Goal: Information Seeking & Learning: Learn about a topic

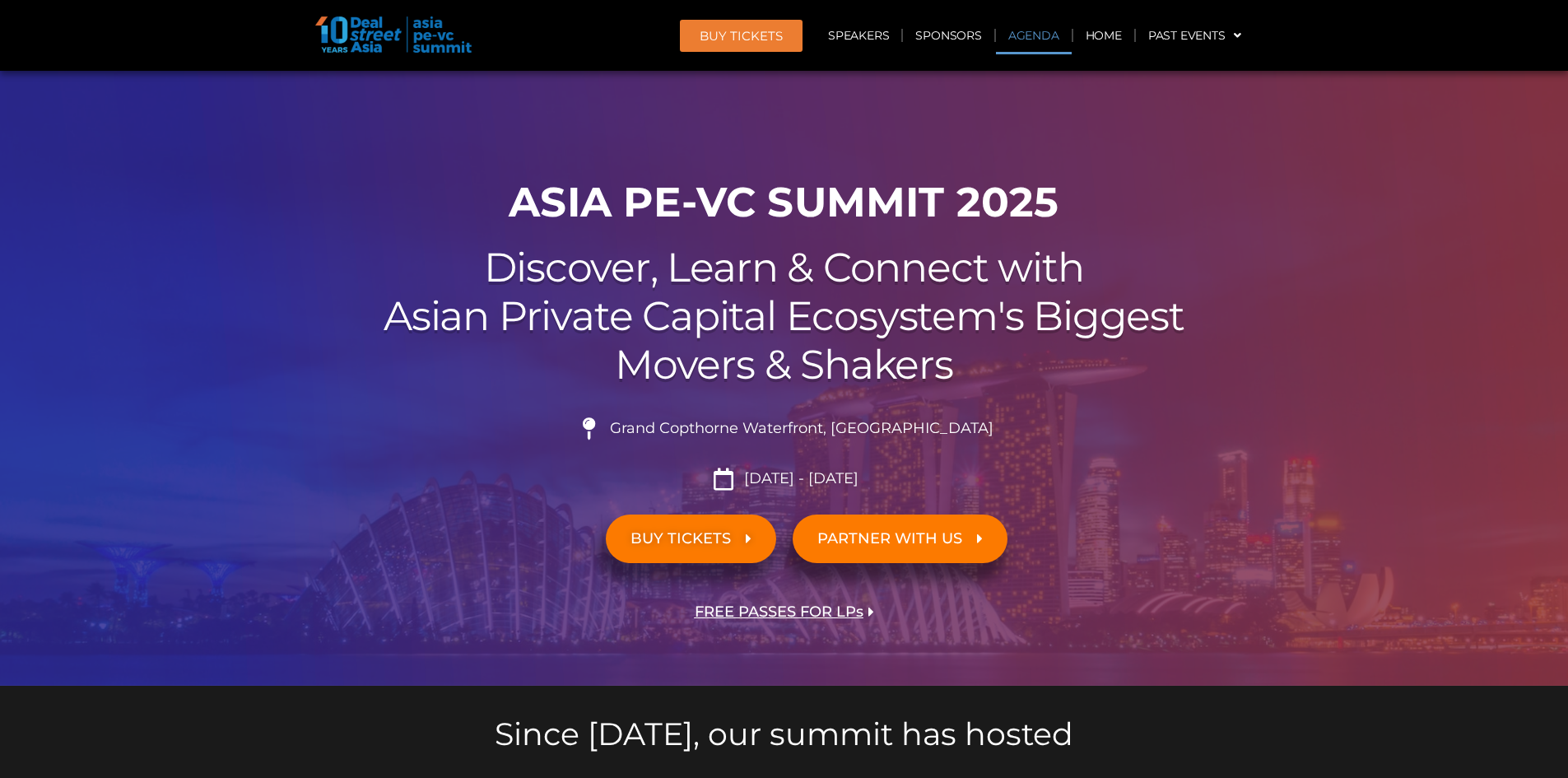
click at [1036, 34] on link "Agenda" at bounding box center [1033, 35] width 76 height 38
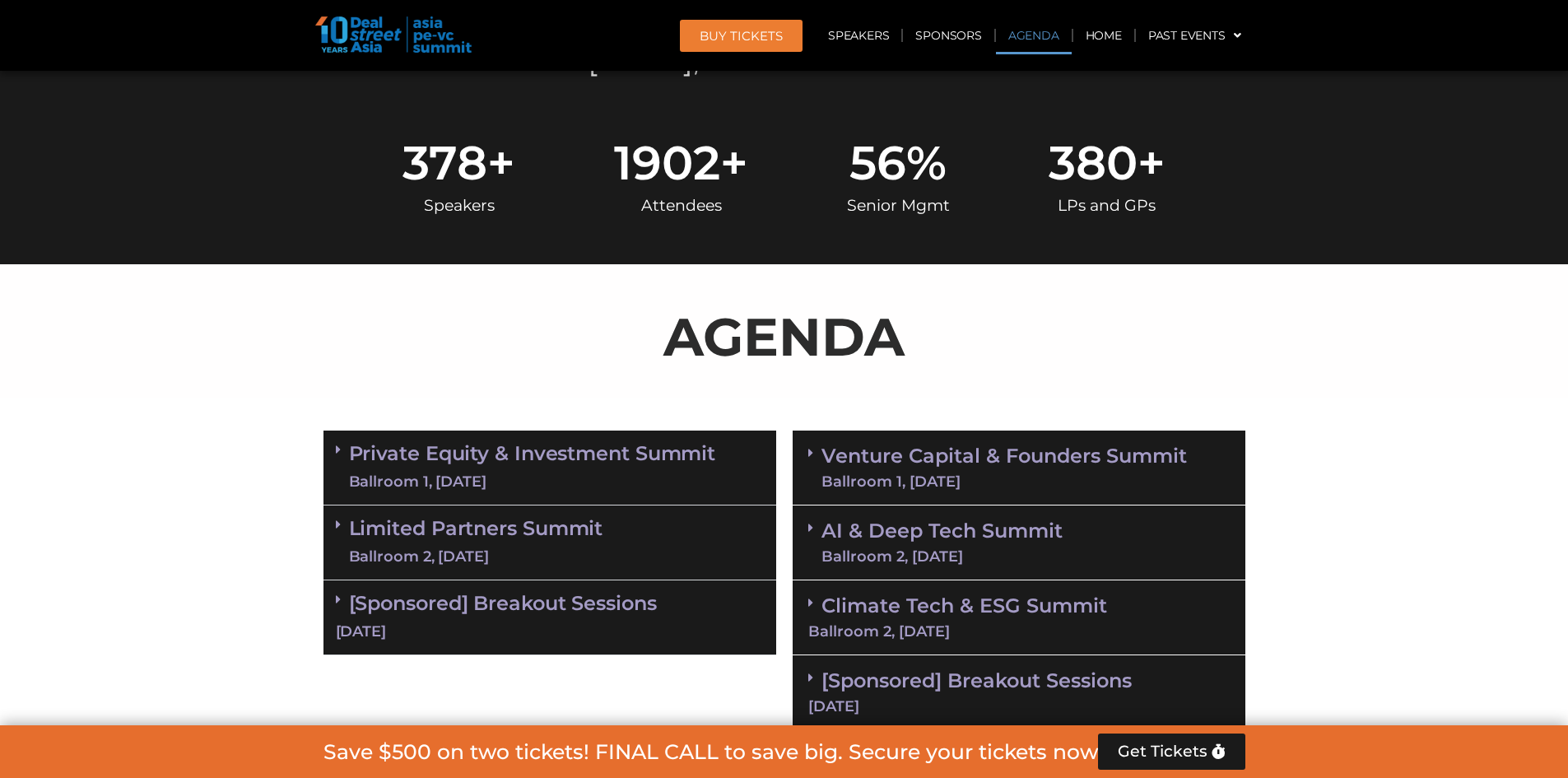
scroll to position [877, 0]
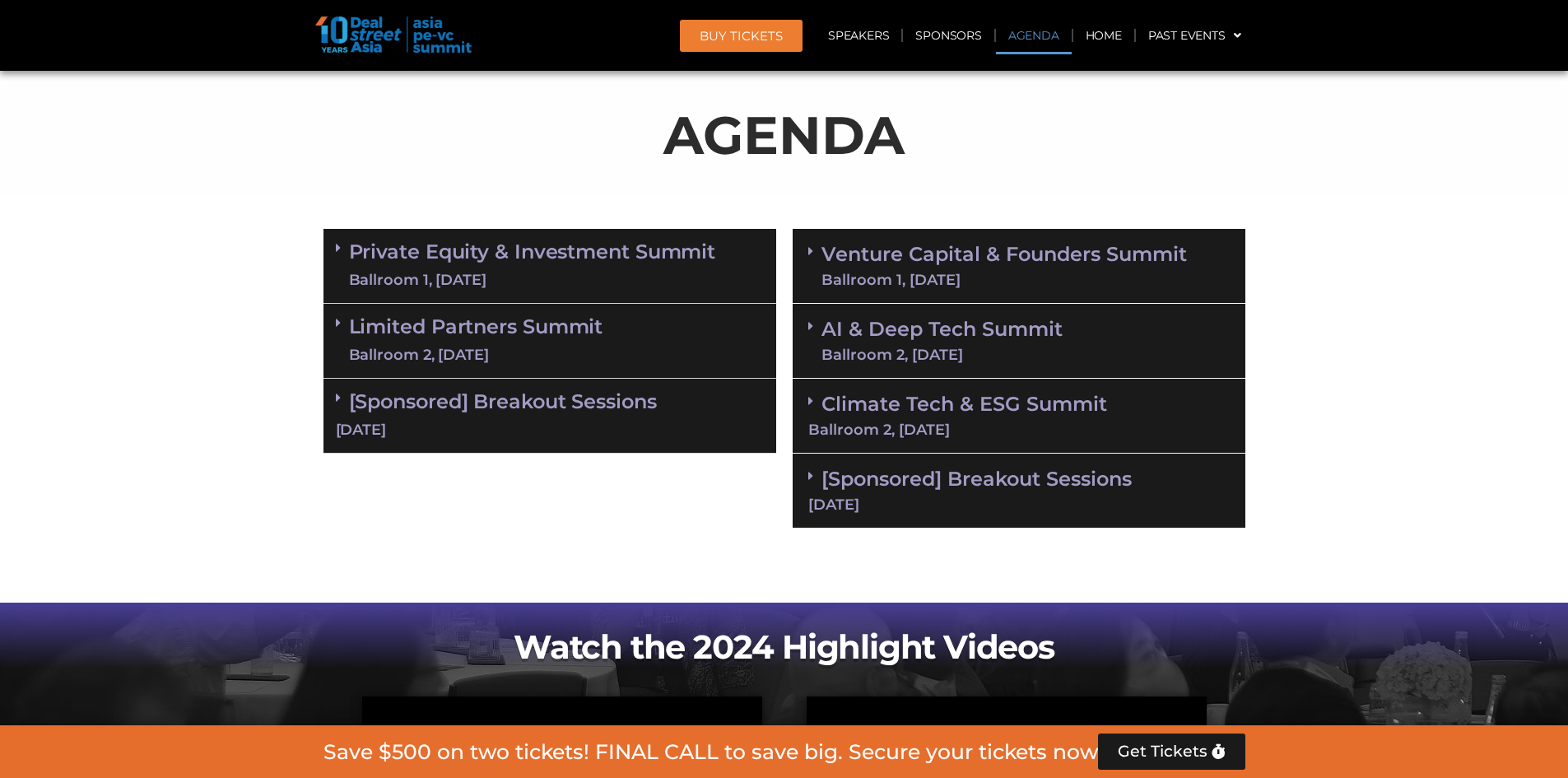
click at [342, 249] on span at bounding box center [342, 248] width 13 height 14
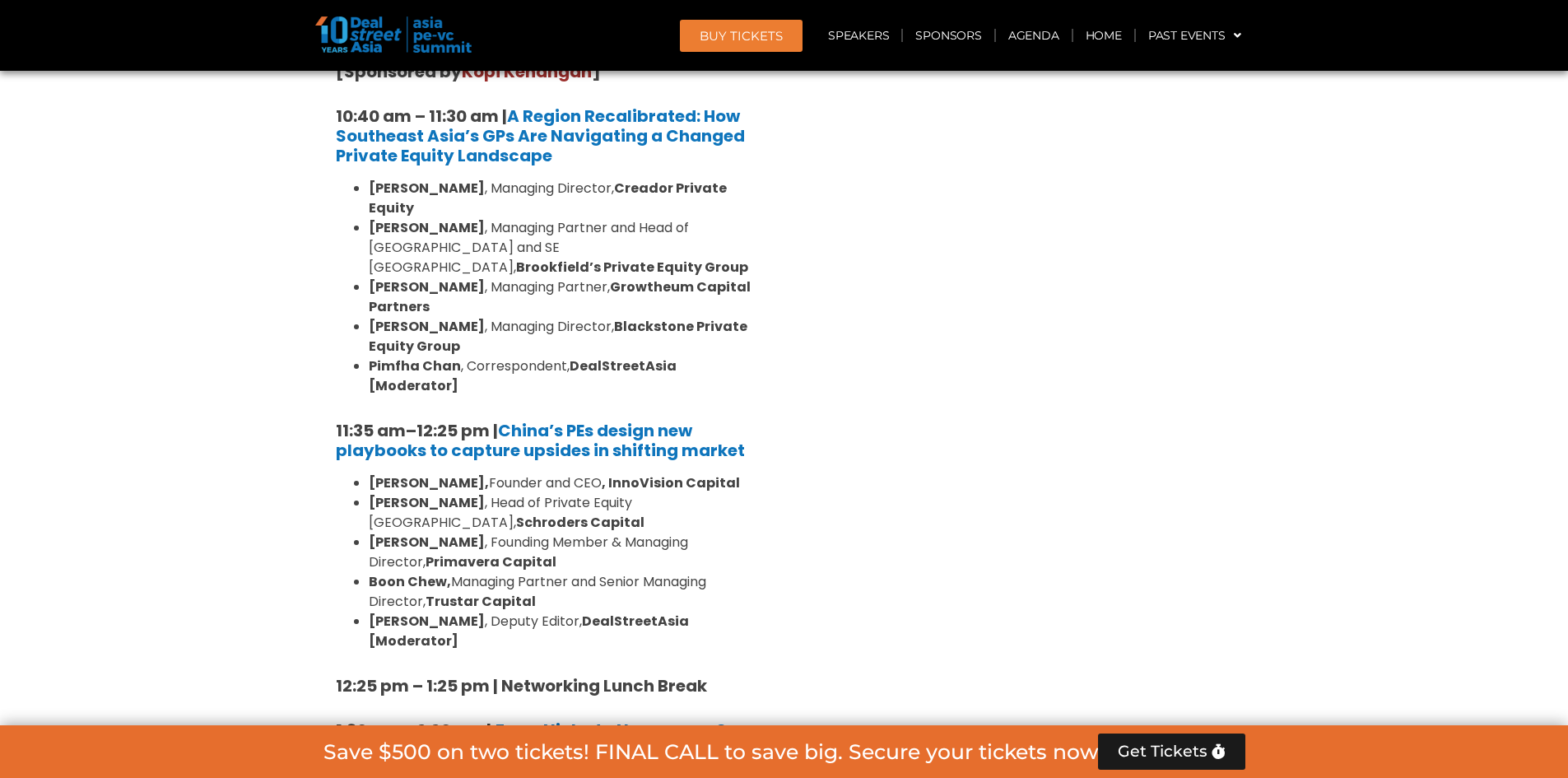
scroll to position [3018, 0]
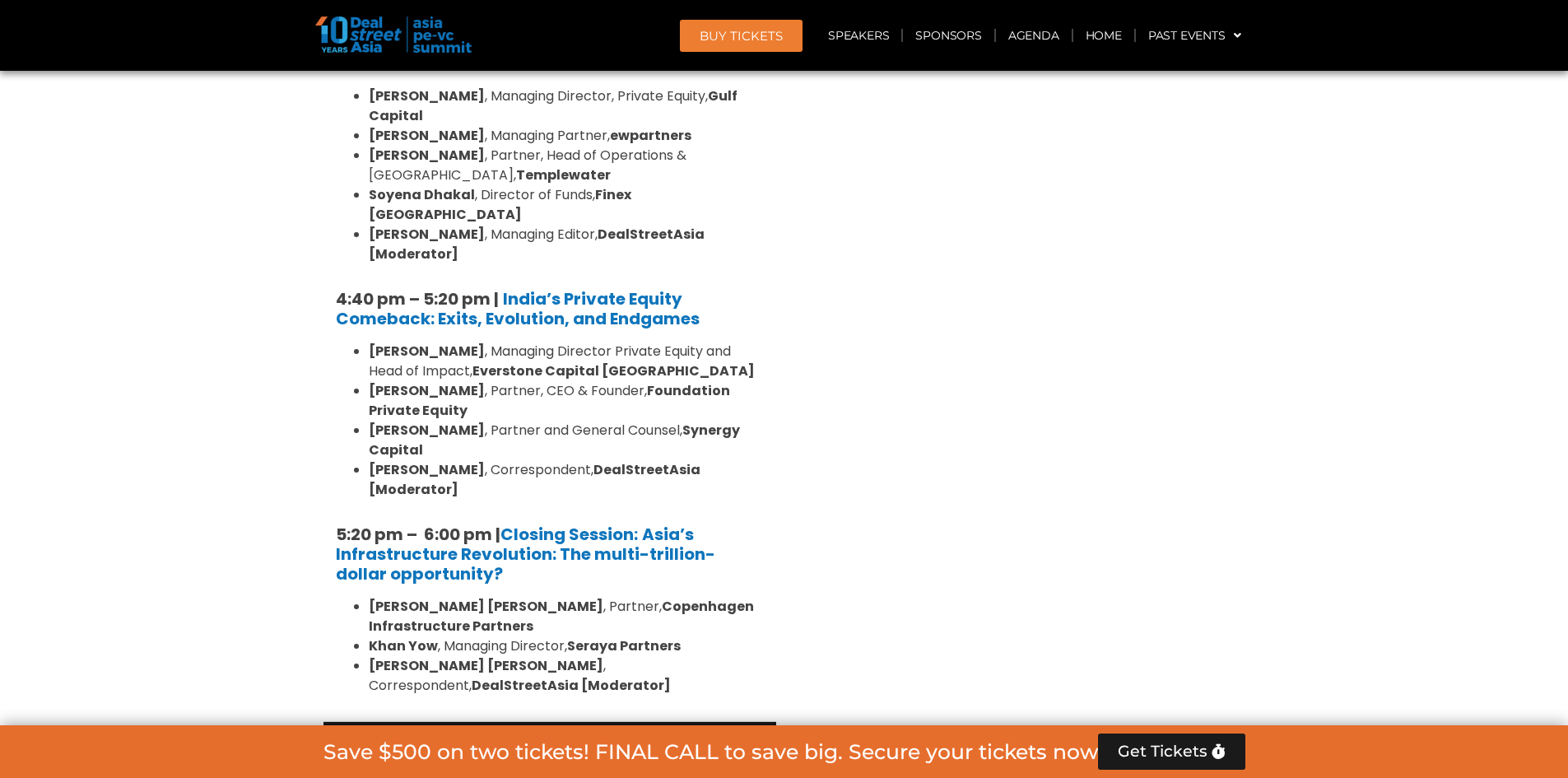
click at [332, 722] on div "Limited Partners [GEOGRAPHIC_DATA] 2, [DATE]" at bounding box center [549, 759] width 452 height 75
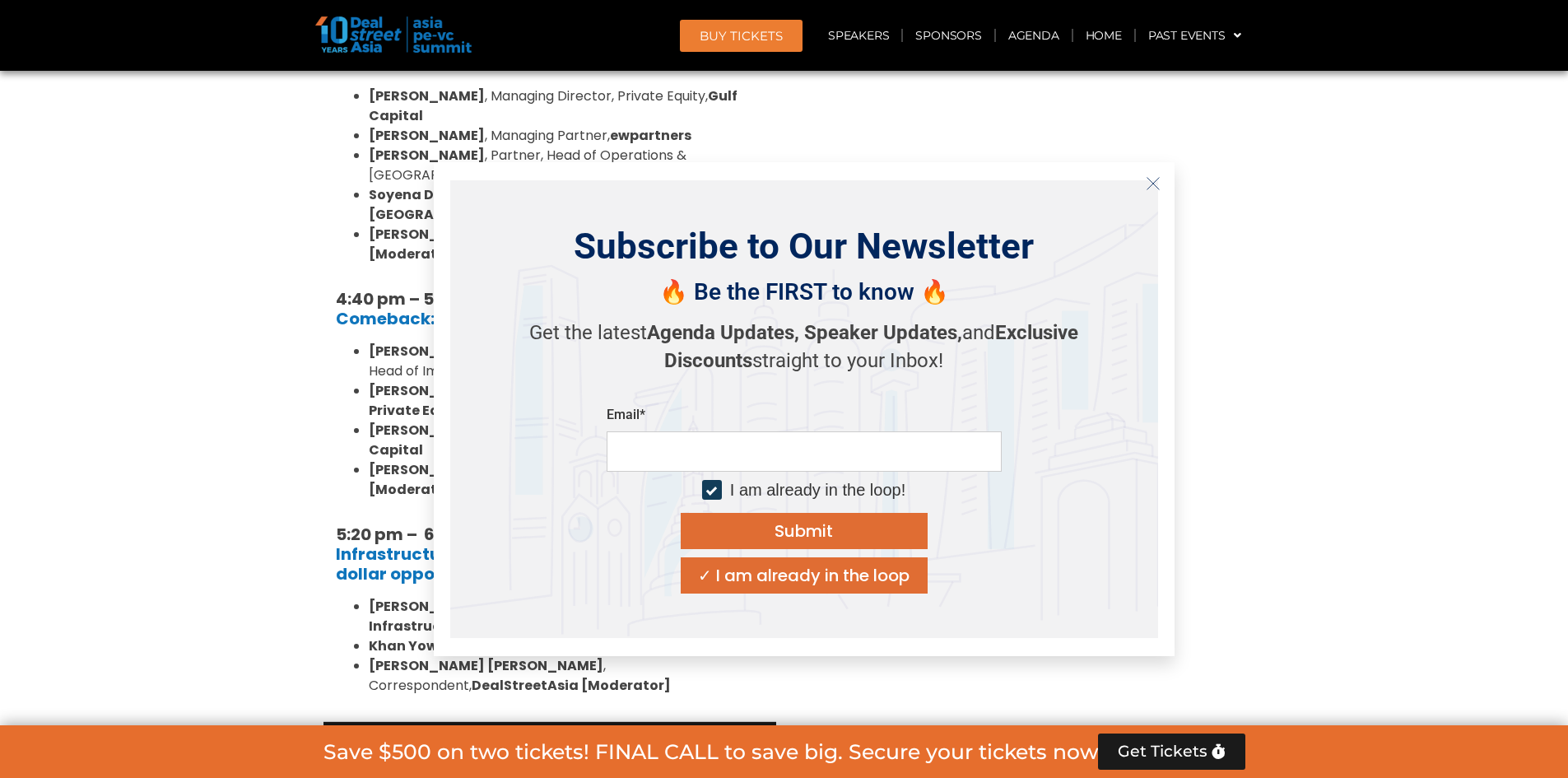
click at [1157, 186] on icon "Close" at bounding box center [1153, 183] width 15 height 15
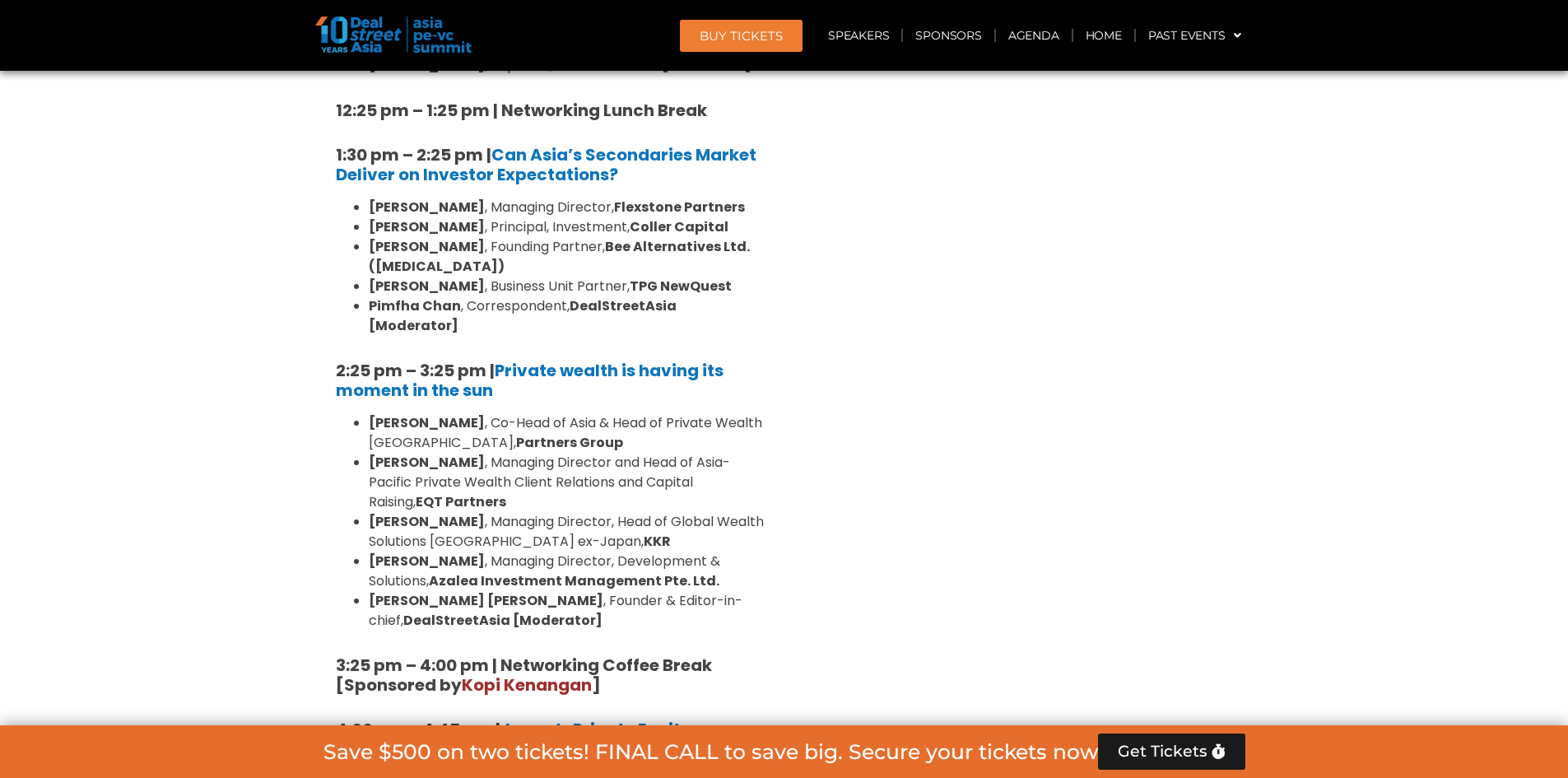
scroll to position [4715, 0]
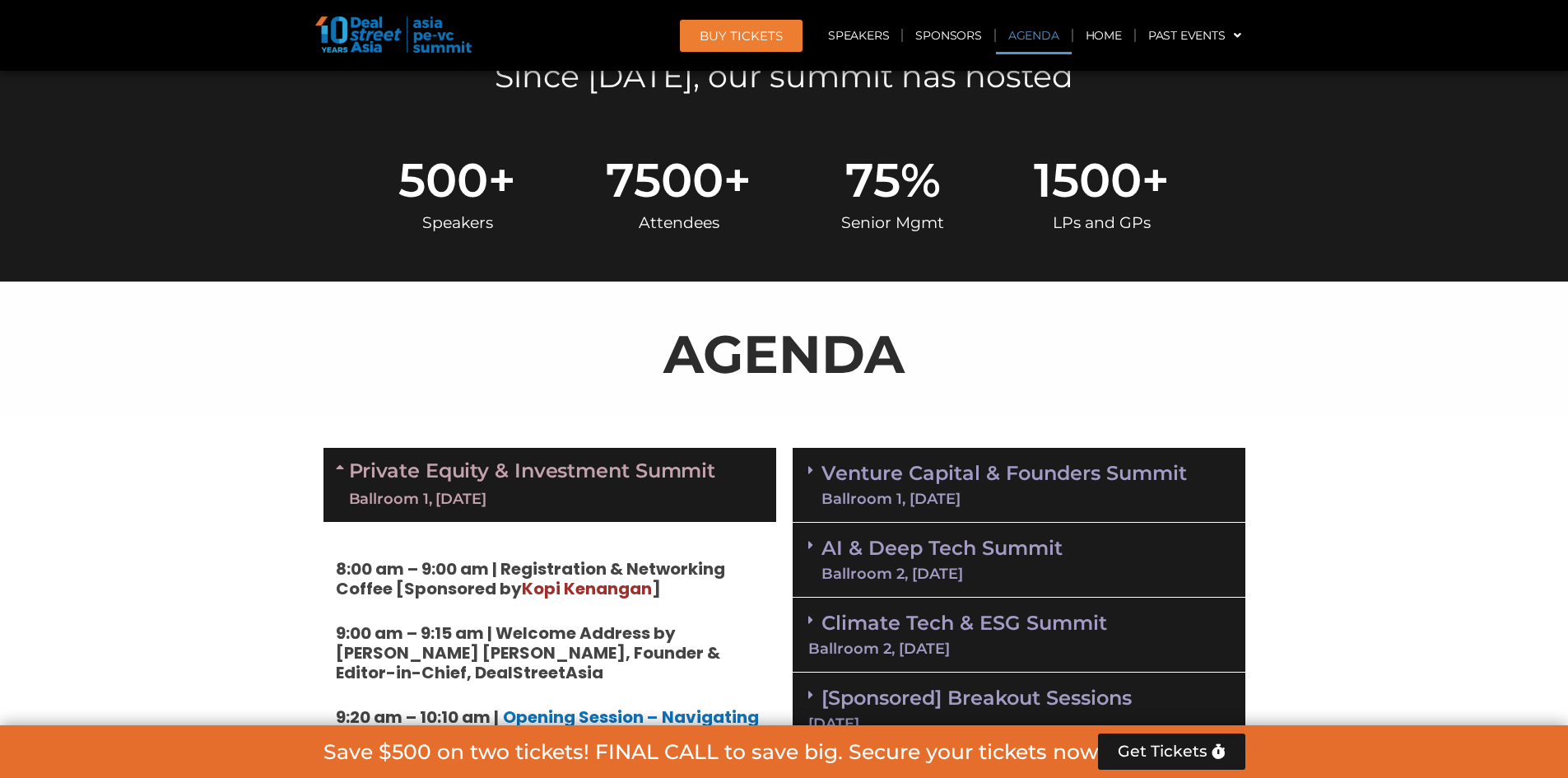
scroll to position [679, 0]
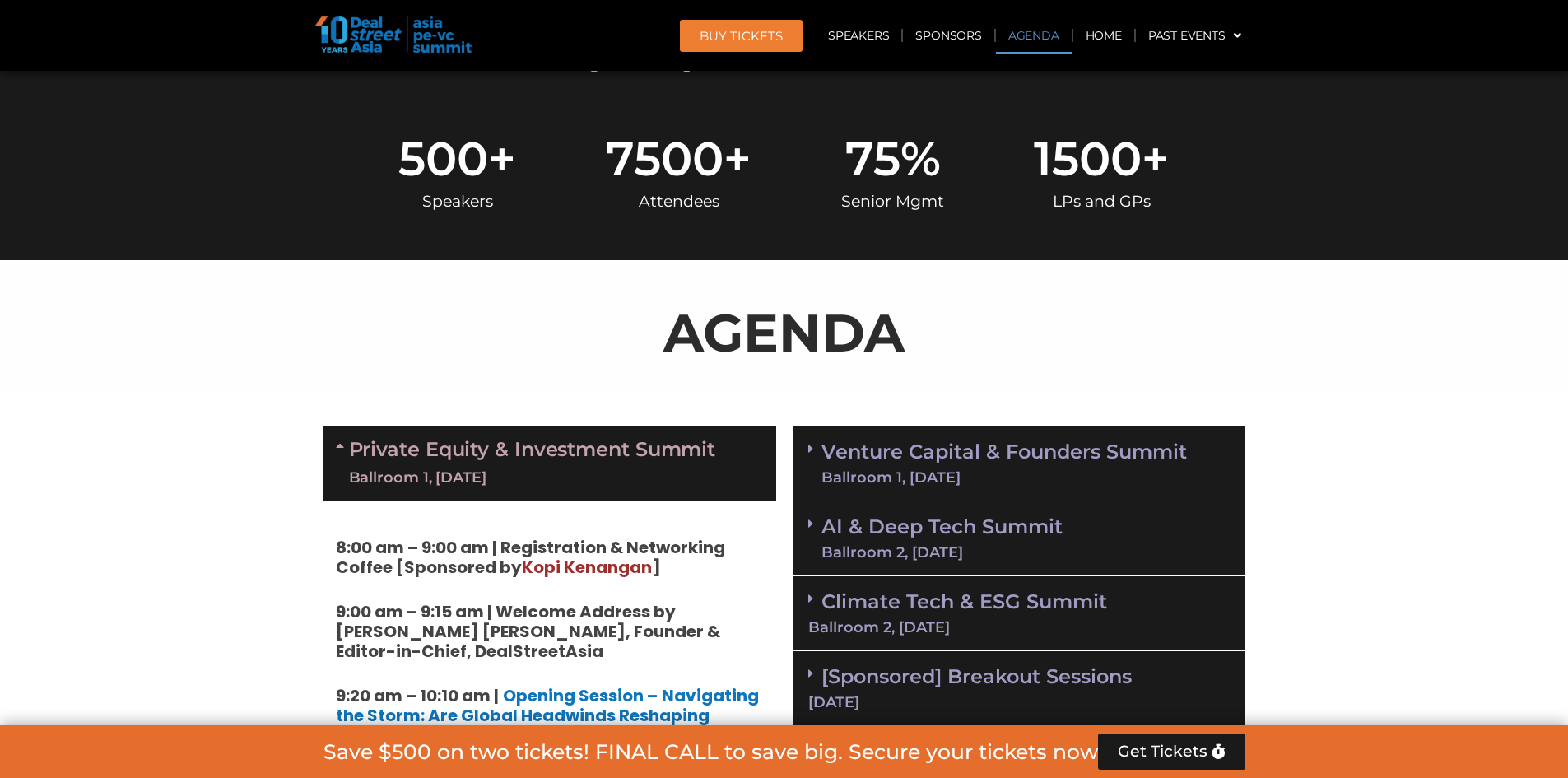
click at [807, 452] on div "Venture Capital & Founders​ Summit Ballroom 1, [DATE]" at bounding box center [1019, 464] width 452 height 75
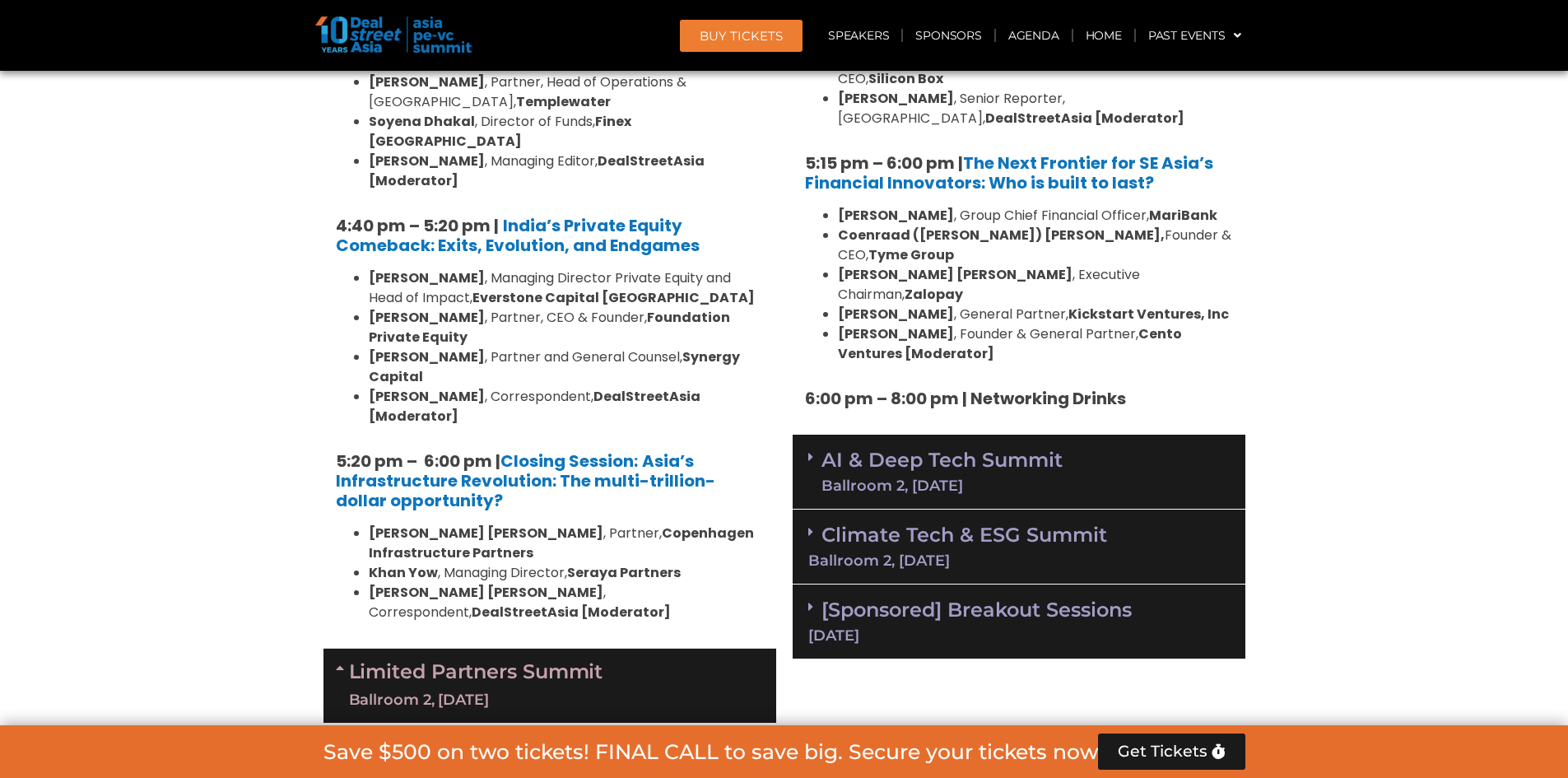
scroll to position [3150, 0]
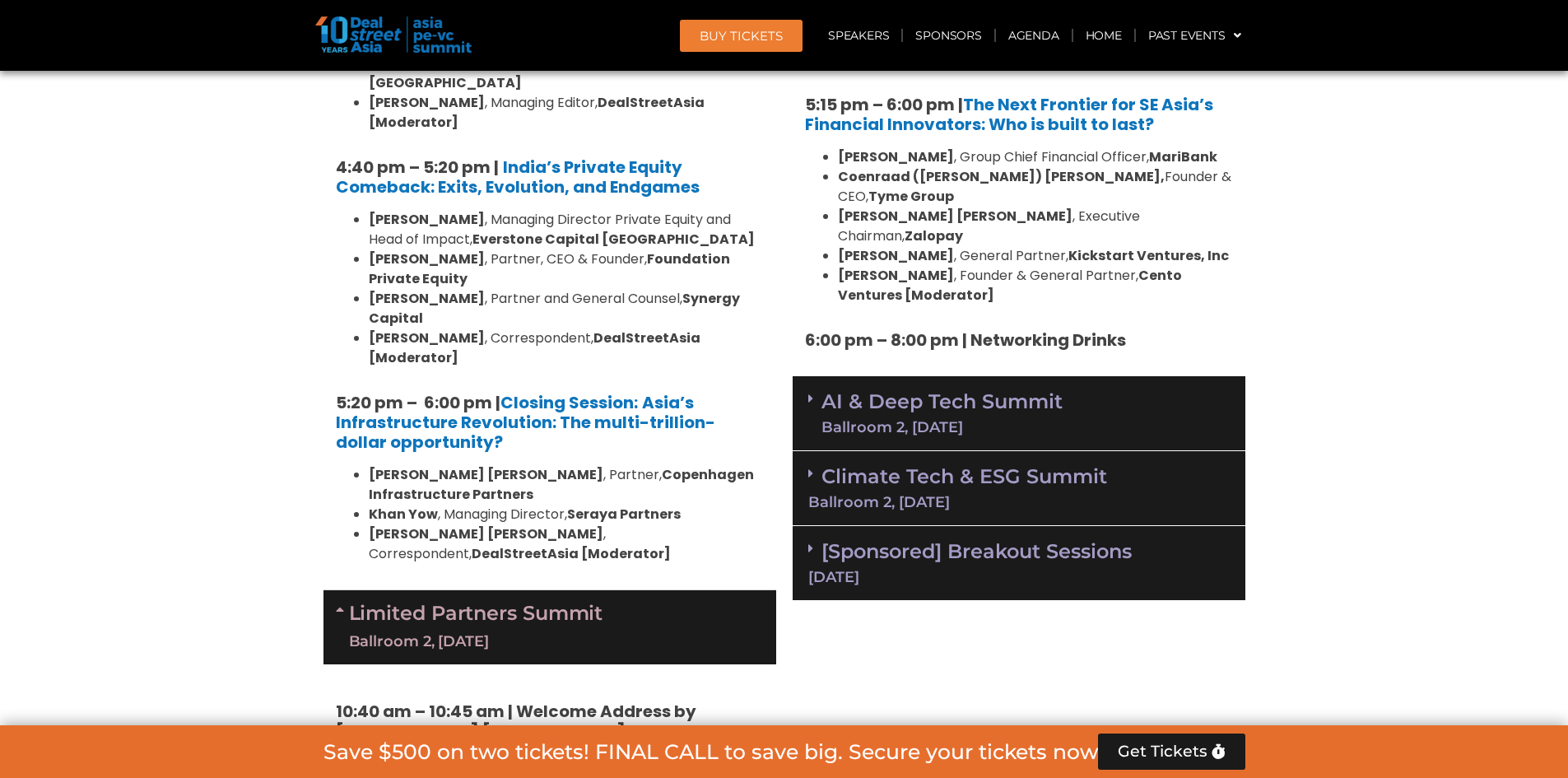
click at [805, 376] on div "AI & Deep Tech Summit Ballroom 2, [DATE]" at bounding box center [1019, 413] width 452 height 75
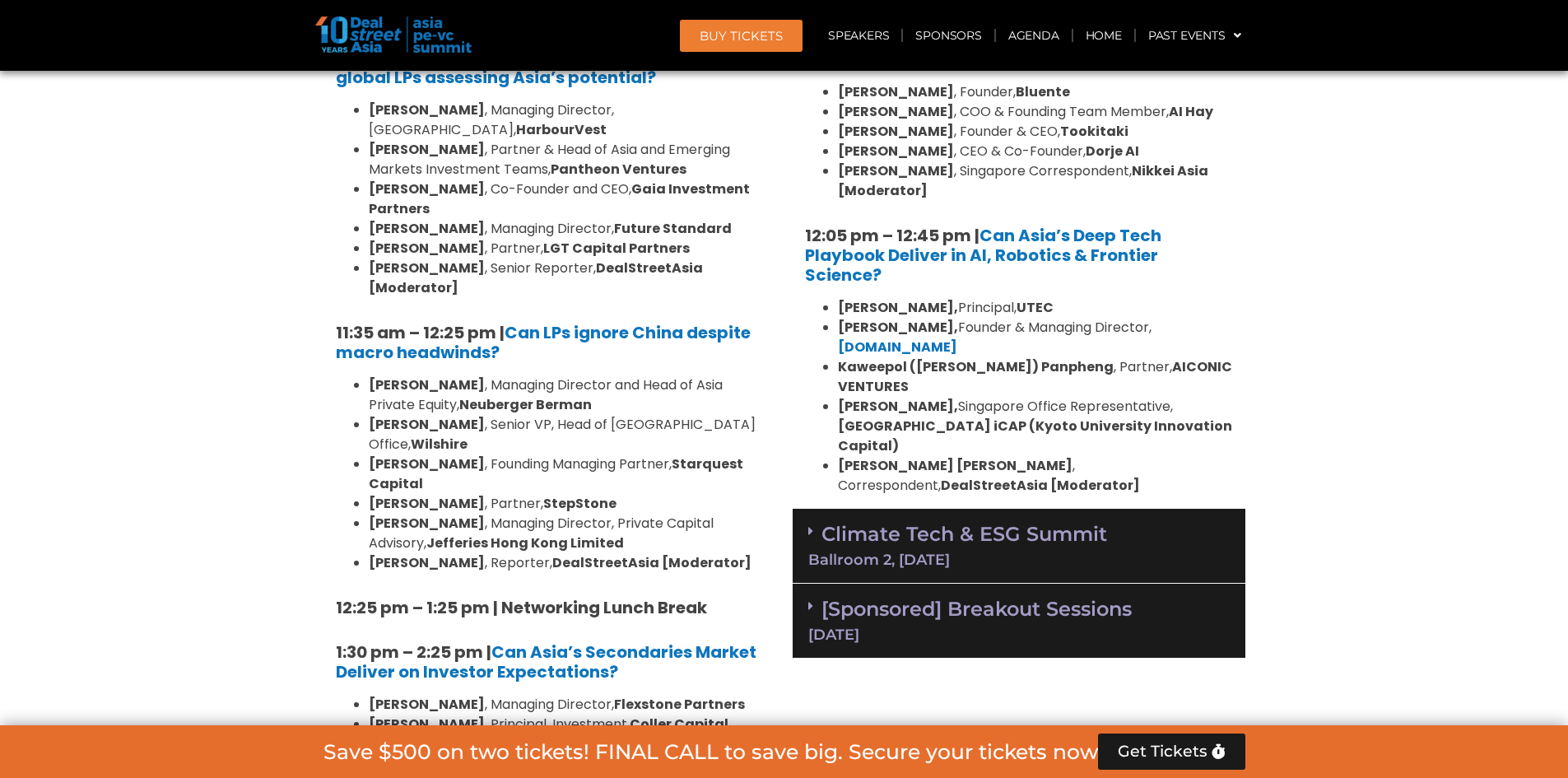
scroll to position [3892, 0]
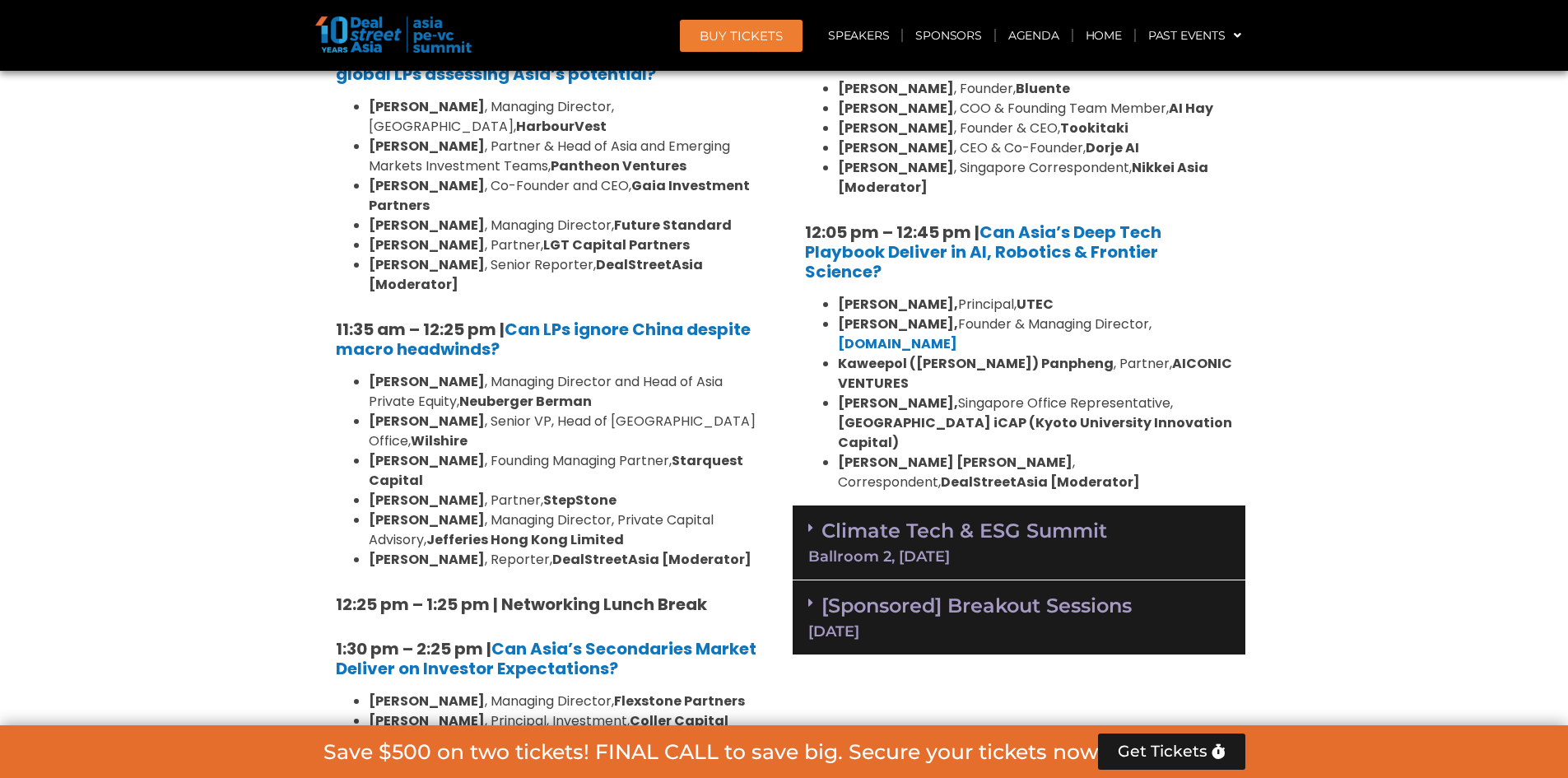
click at [800, 506] on div "Climate Tech & ESG Summit Ballroom 2, [DATE]" at bounding box center [1019, 543] width 452 height 75
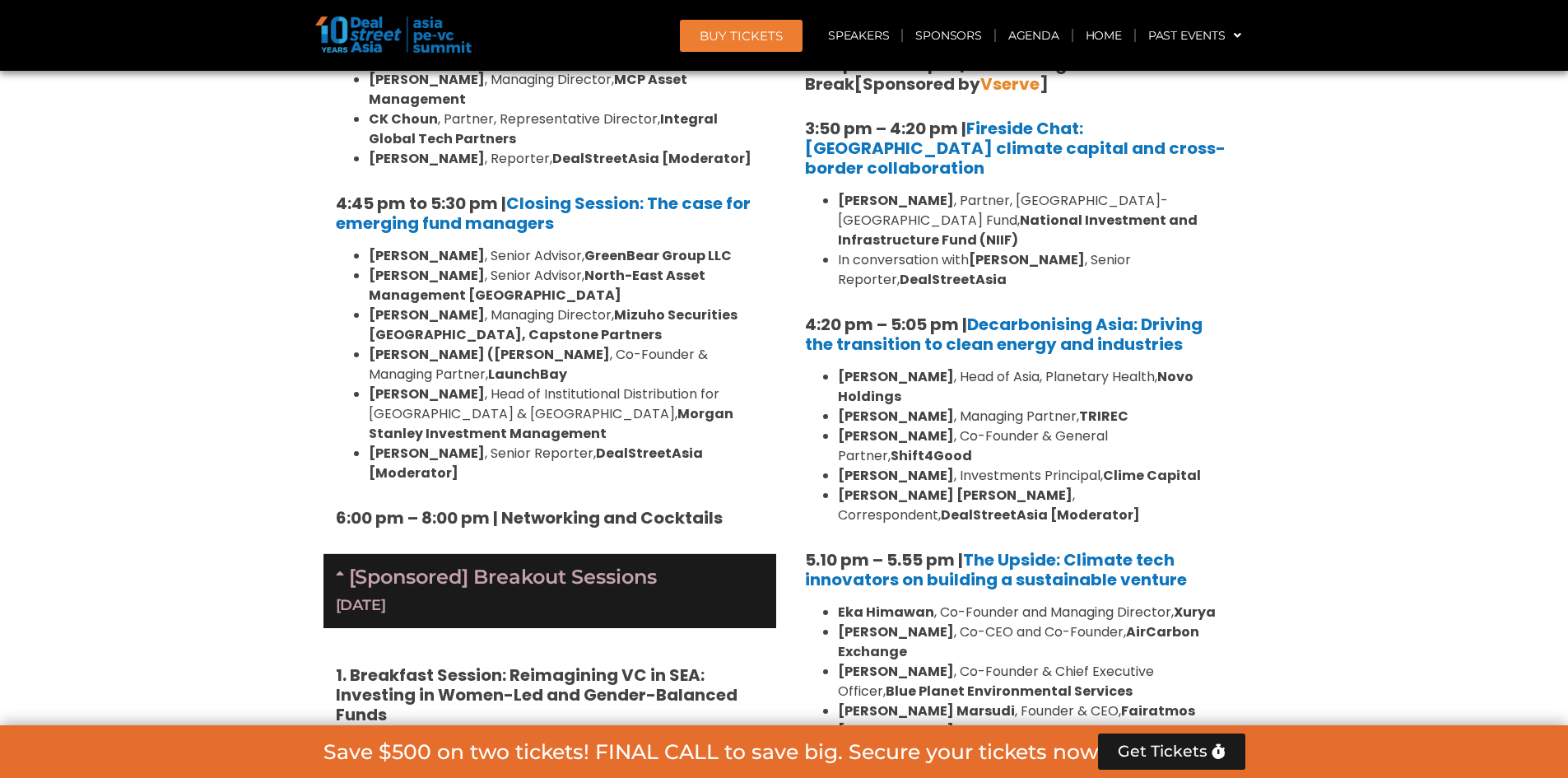
scroll to position [5209, 0]
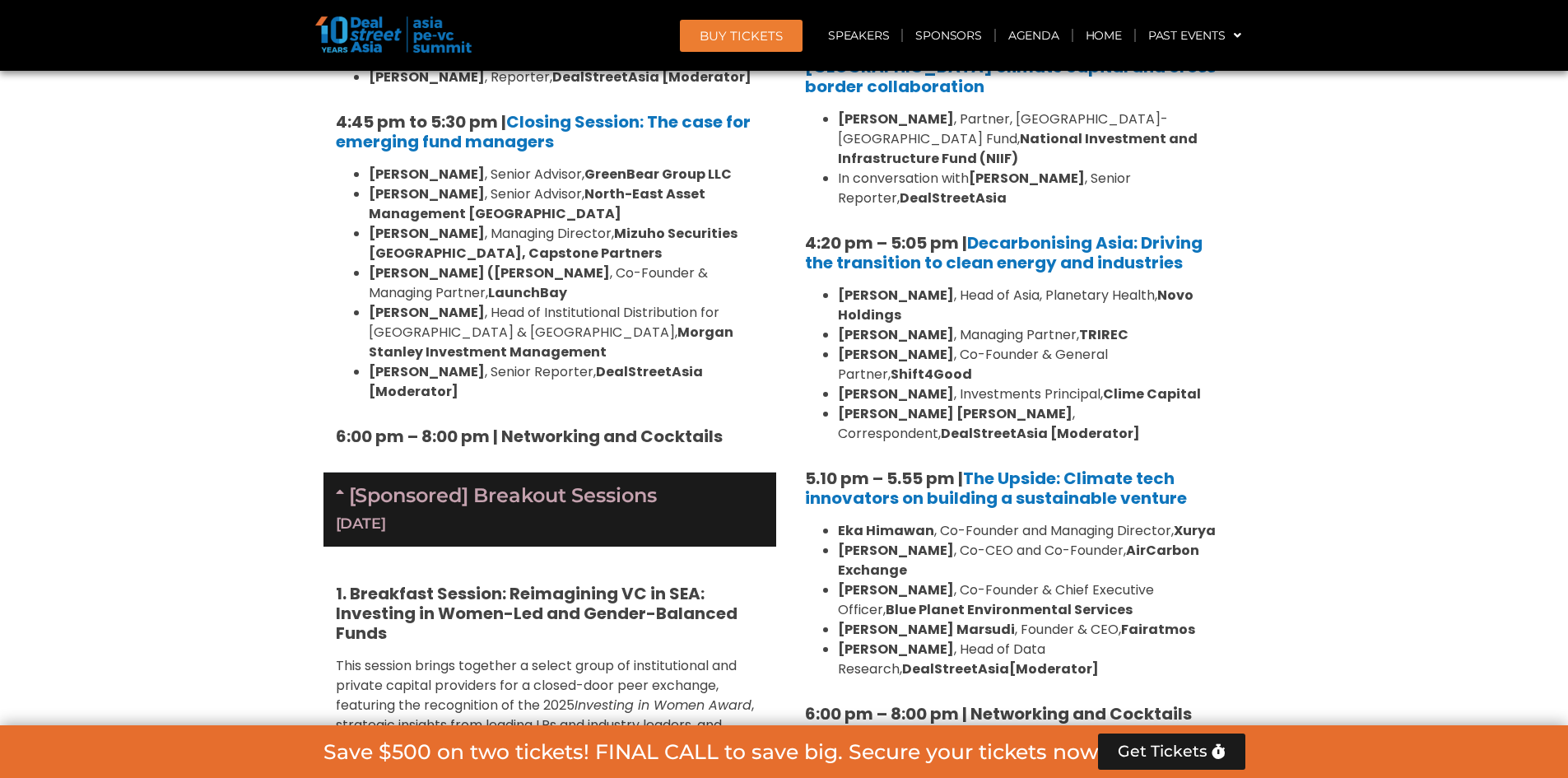
click at [805, 751] on div "[Sponsored] Breakout Sessions [DATE]" at bounding box center [1019, 787] width 452 height 75
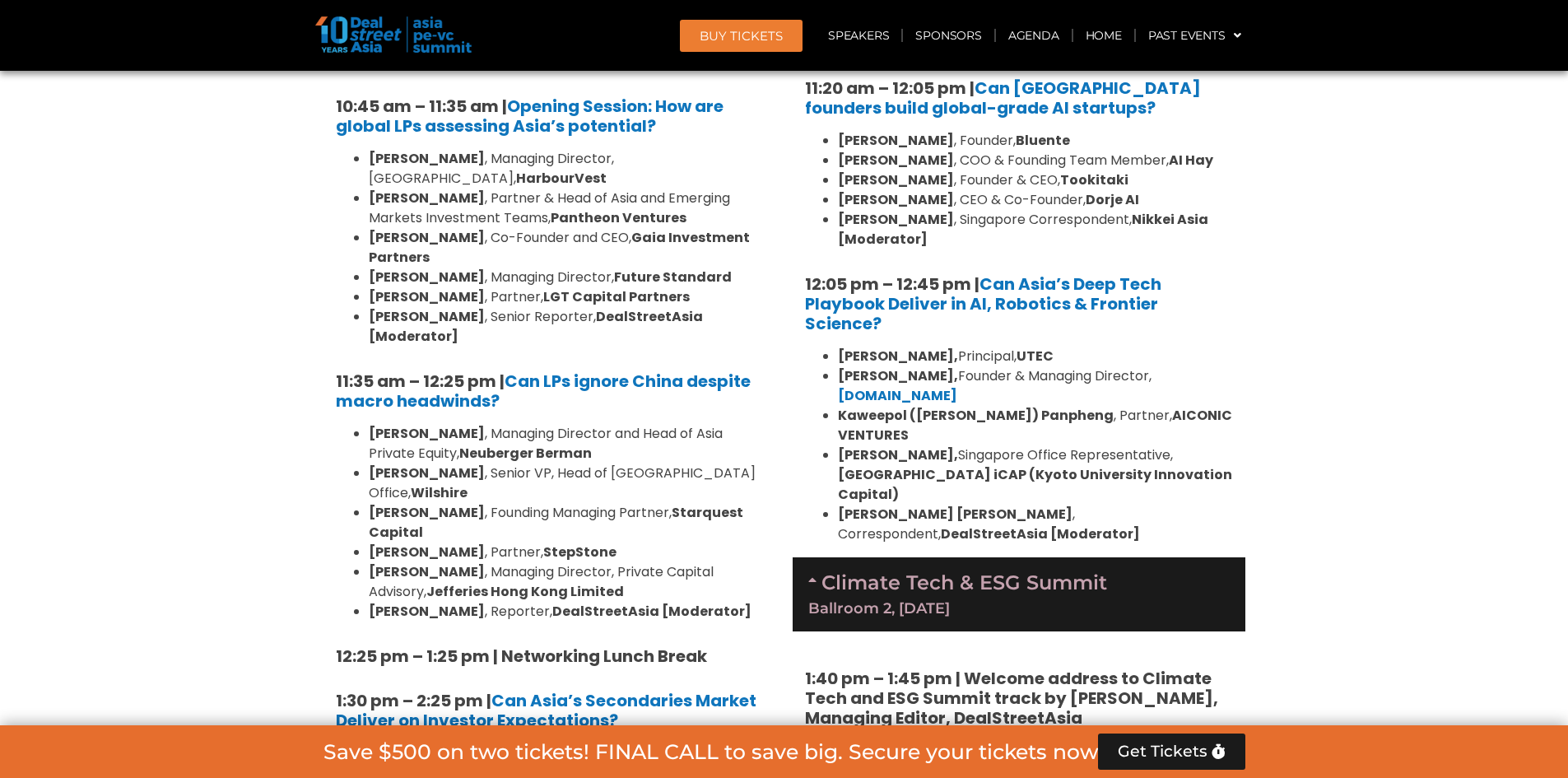
scroll to position [3760, 0]
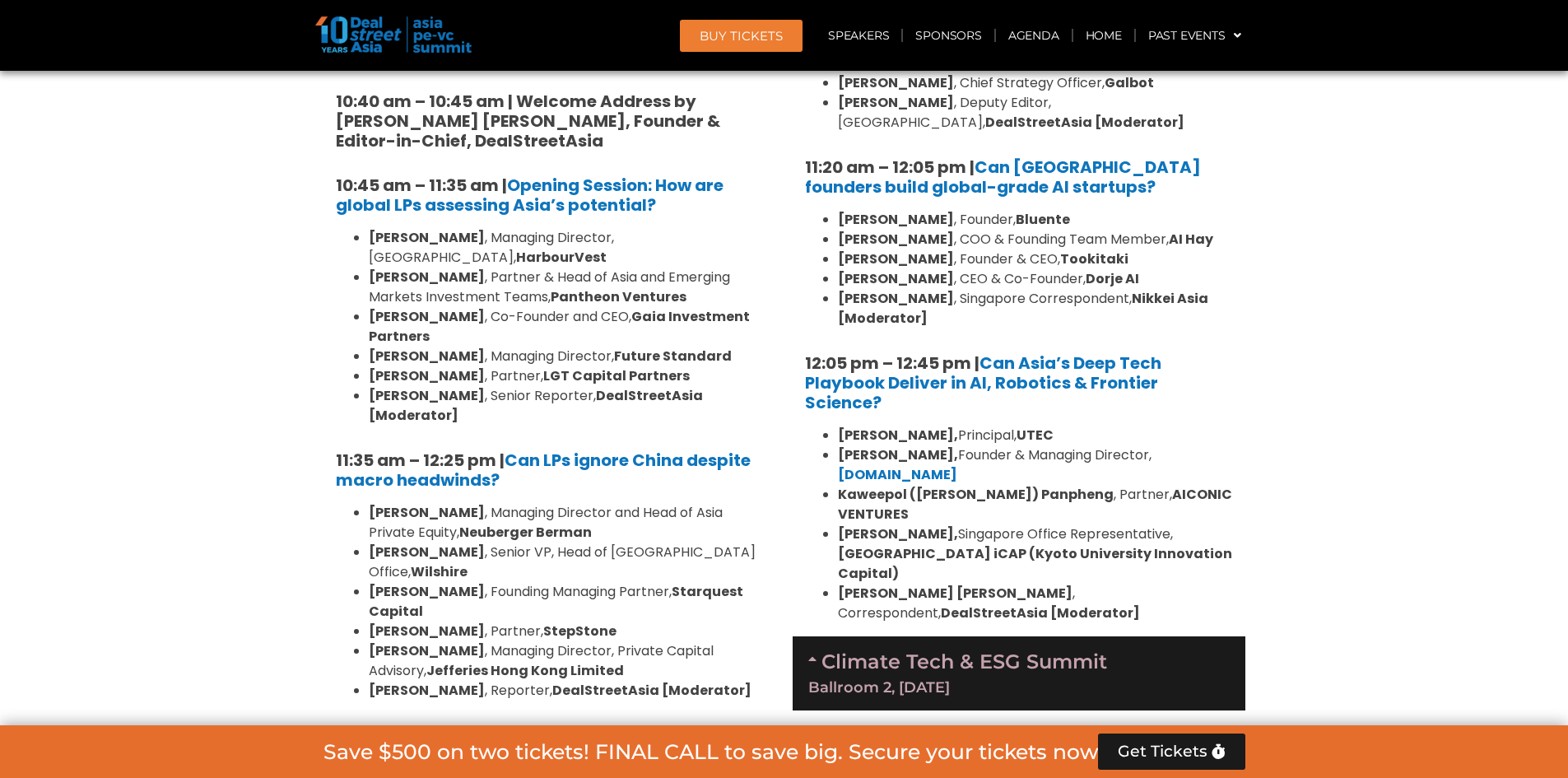
drag, startPoint x: 808, startPoint y: 504, endPoint x: 840, endPoint y: 489, distance: 35.3
click at [808, 653] on icon at bounding box center [814, 659] width 13 height 13
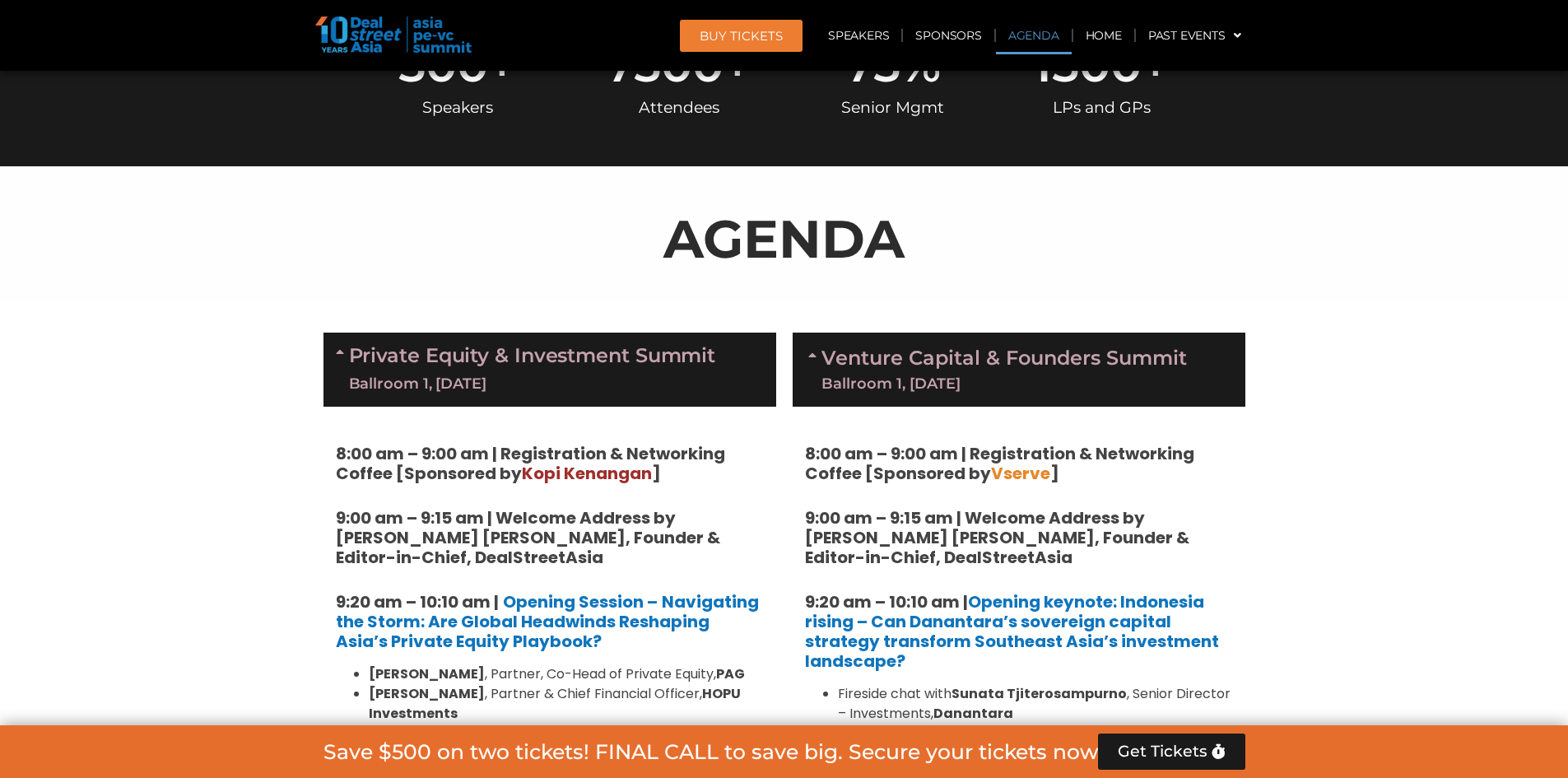
scroll to position [714, 0]
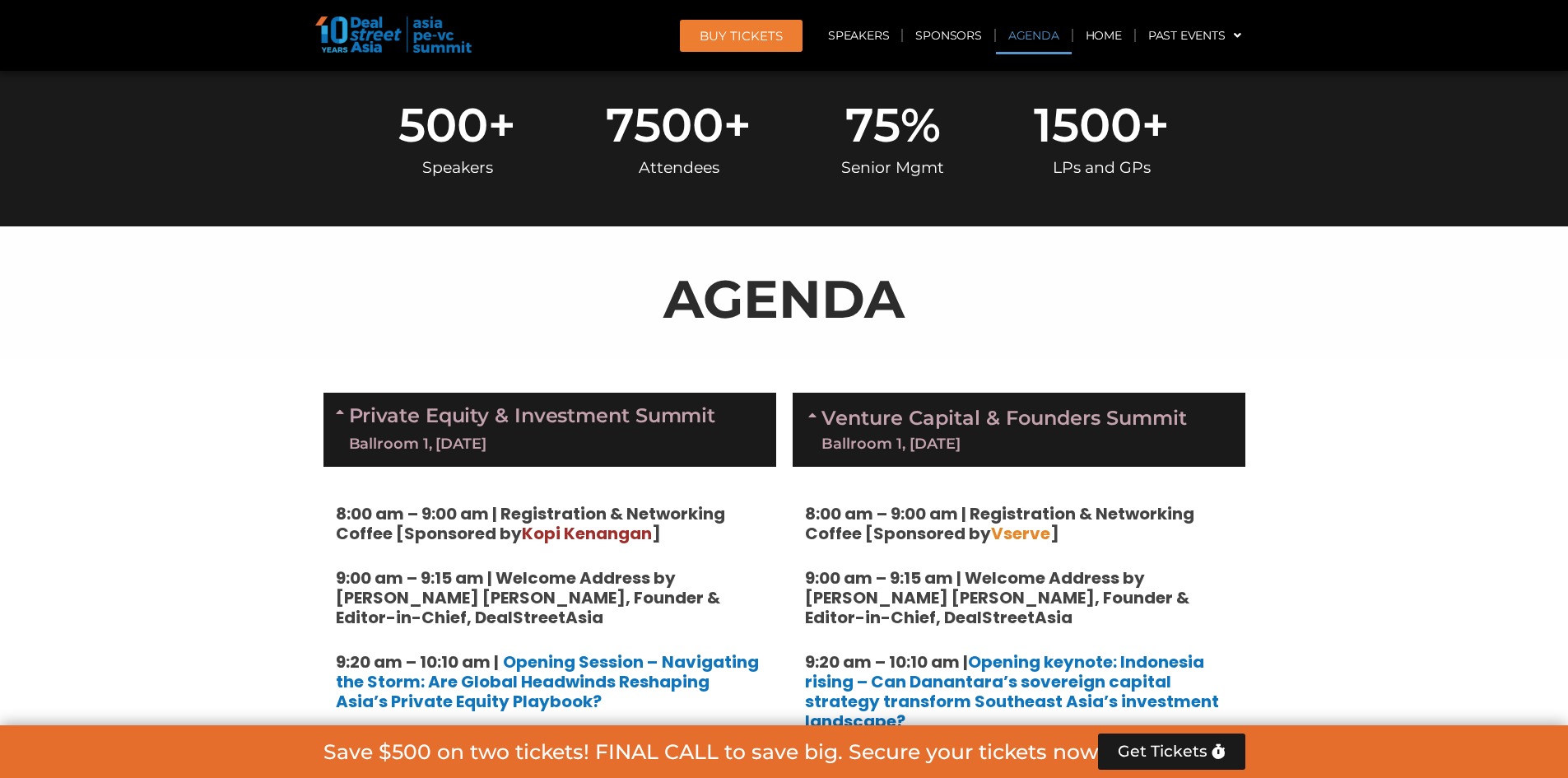
click at [371, 415] on link "Private Equity & Investment Summit Ballroom 1, [DATE]" at bounding box center [533, 430] width 367 height 50
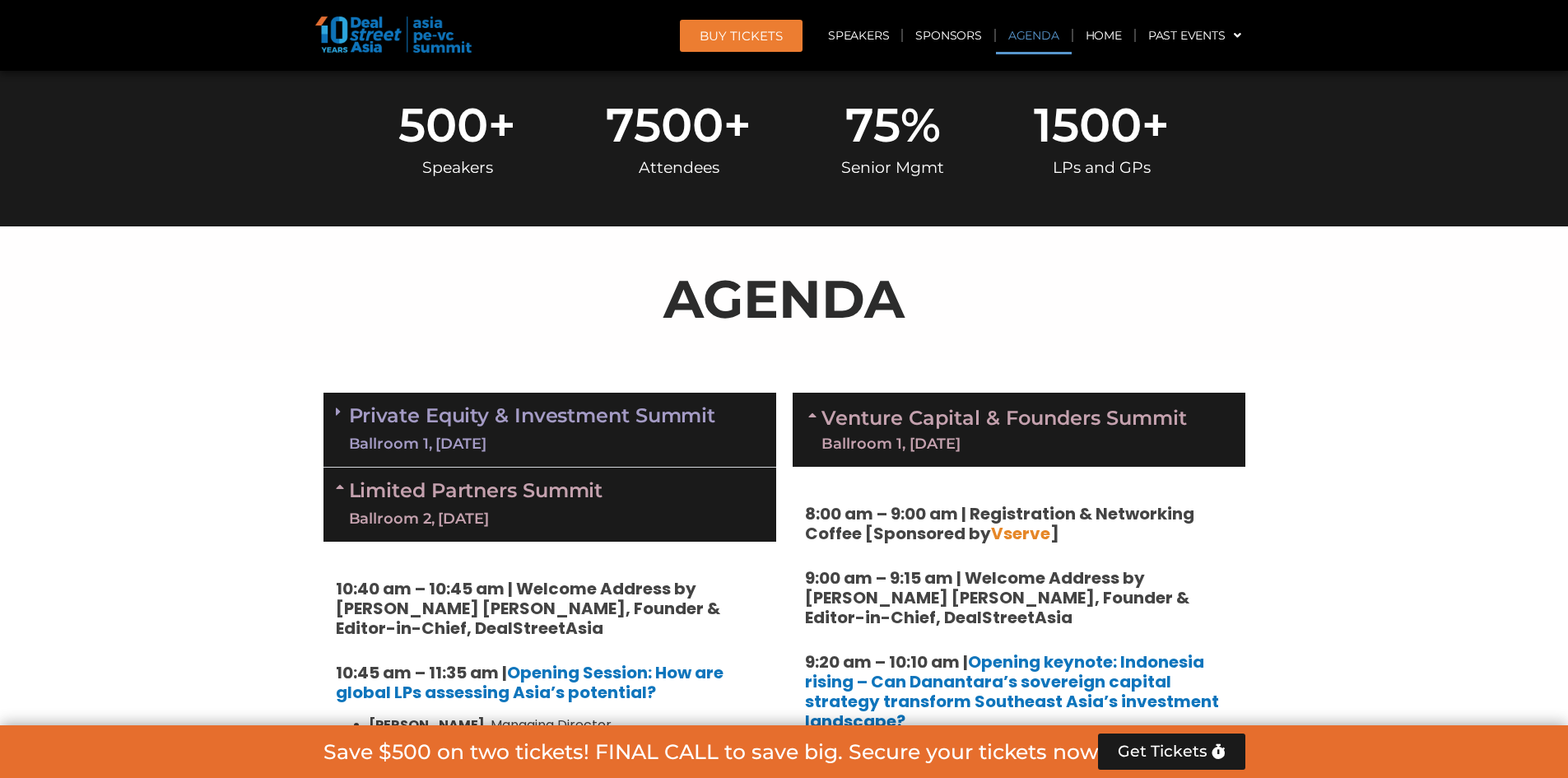
click at [524, 435] on div "Ballroom 1, [DATE]" at bounding box center [533, 444] width 367 height 21
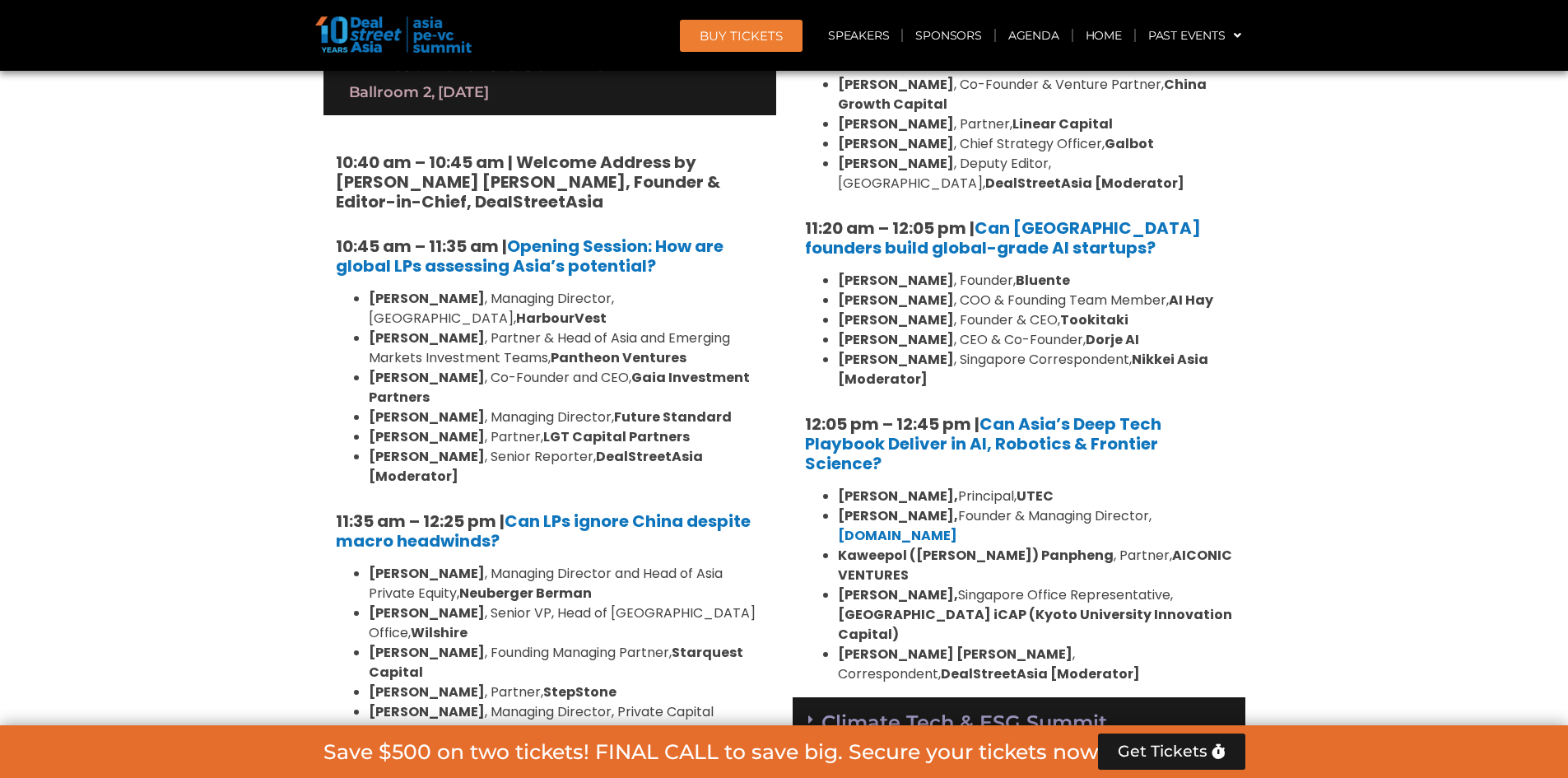
scroll to position [3671, 0]
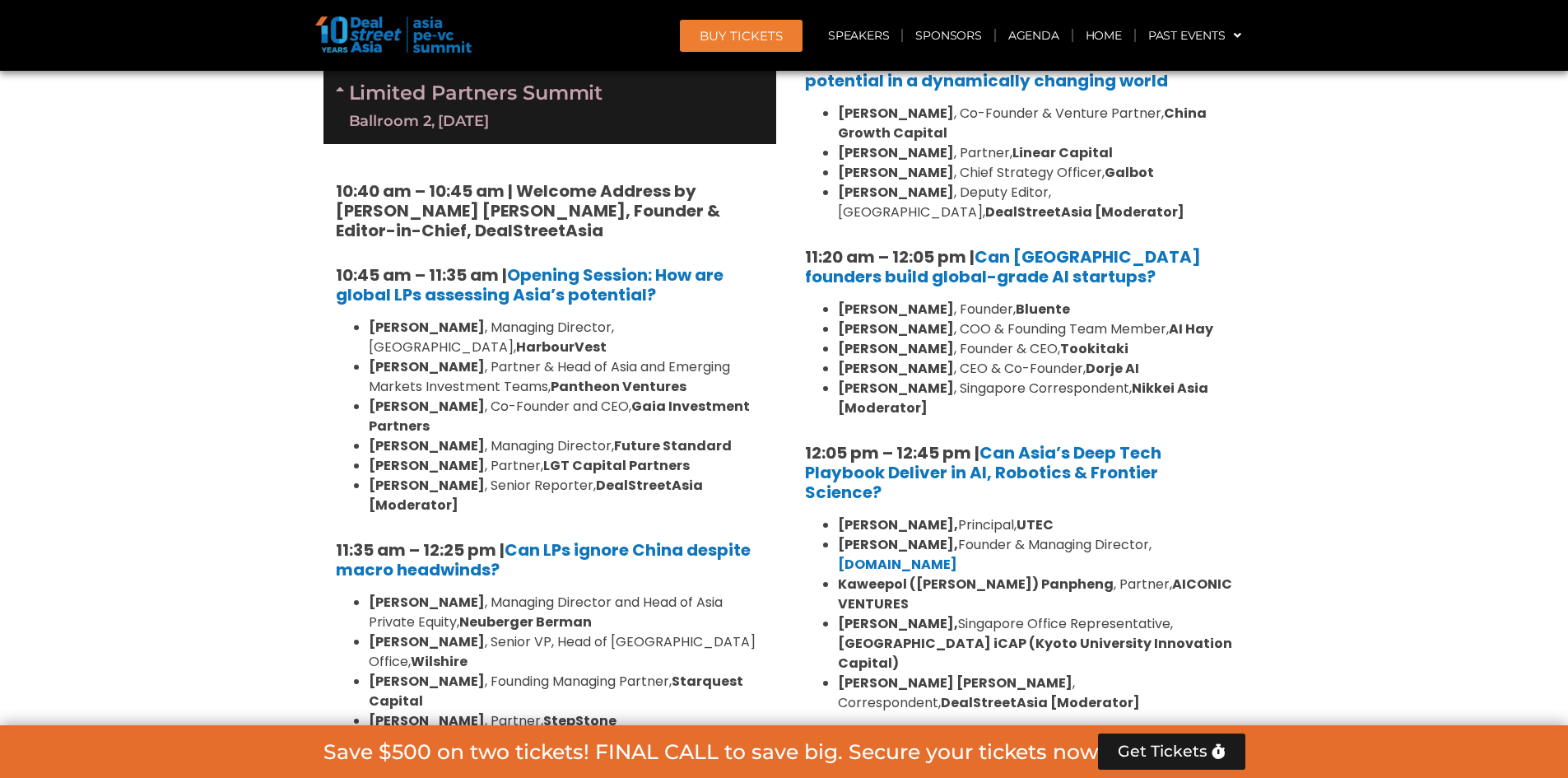
click at [1009, 392] on div "10:30 am – 10:35 am | Welcome address to AI and Deep Tech summit by [PERSON_NAM…" at bounding box center [1019, 327] width 452 height 796
drag, startPoint x: 1001, startPoint y: 402, endPoint x: 1031, endPoint y: 402, distance: 30.0
click at [1031, 515] on li "[PERSON_NAME], Principal, UTEC" at bounding box center [1035, 525] width 395 height 20
click at [957, 555] on link "[DOMAIN_NAME]" at bounding box center [897, 564] width 119 height 19
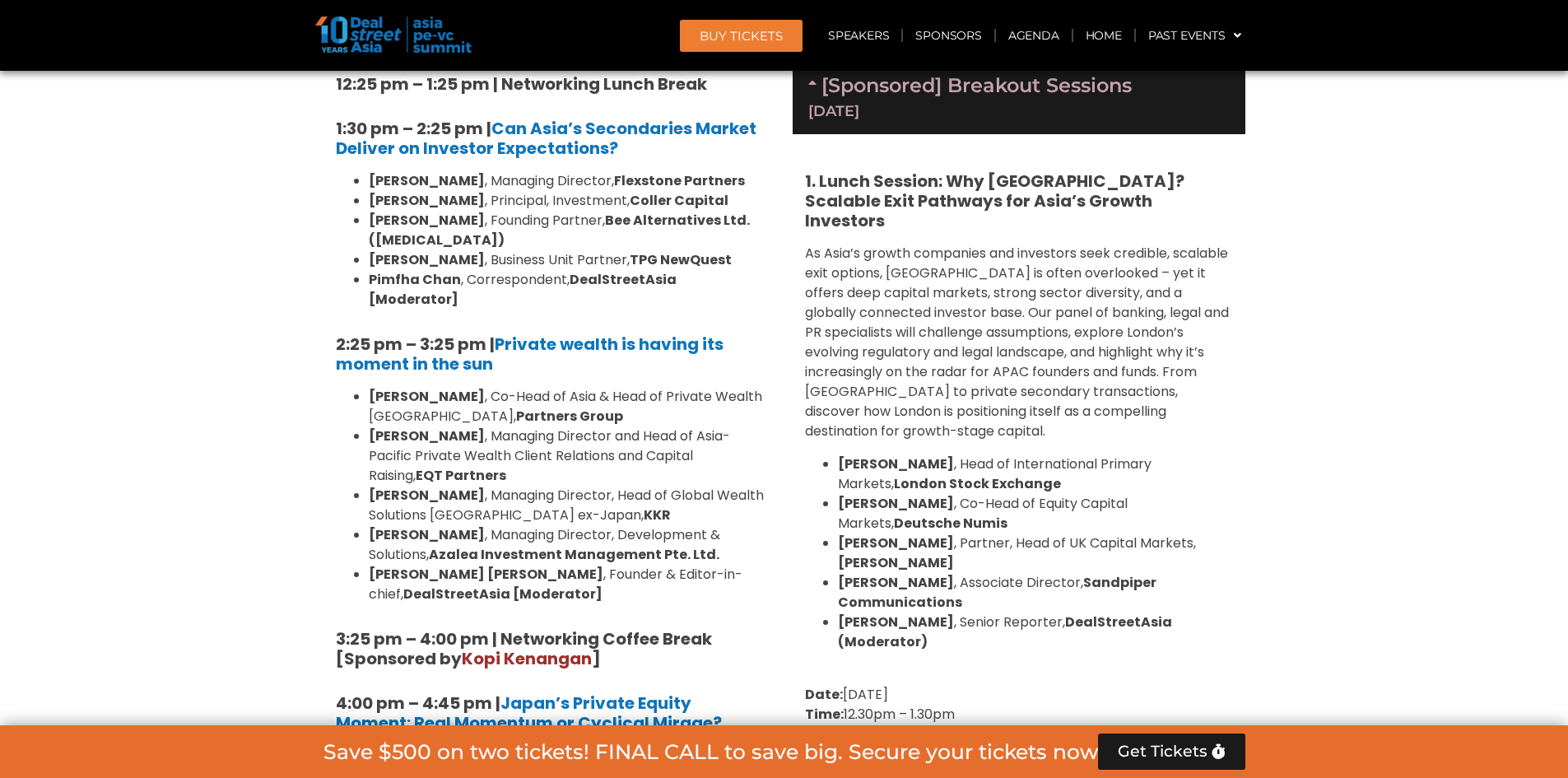
scroll to position [4823, 0]
